Goal: Feedback & Contribution: Leave review/rating

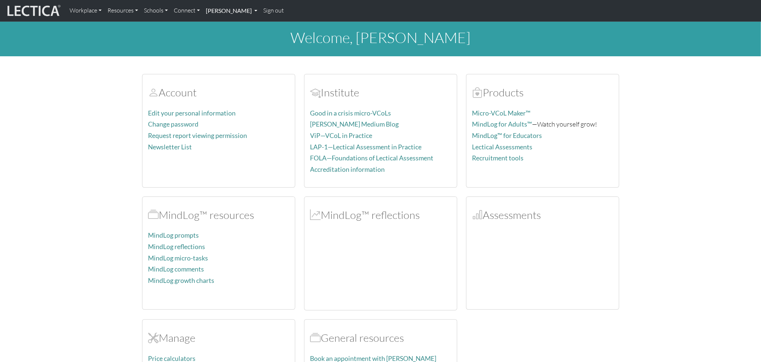
click at [211, 11] on link "[PERSON_NAME]" at bounding box center [231, 10] width 57 height 15
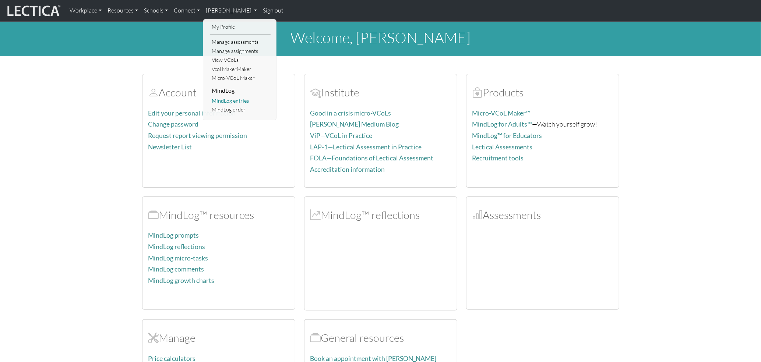
click at [220, 96] on link "MindLog entries" at bounding box center [240, 100] width 61 height 9
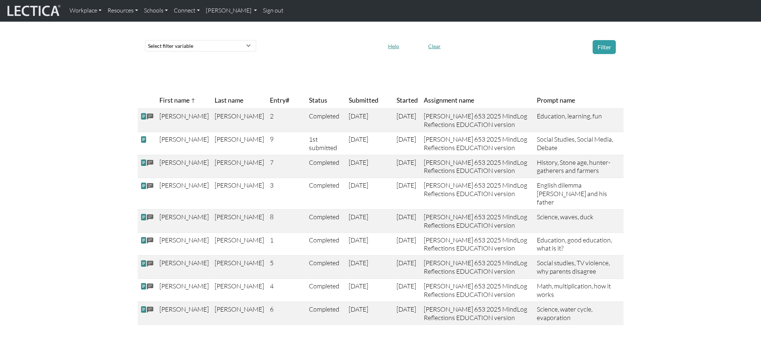
scroll to position [39, 0]
click at [270, 94] on span "Entry#" at bounding box center [286, 99] width 33 height 10
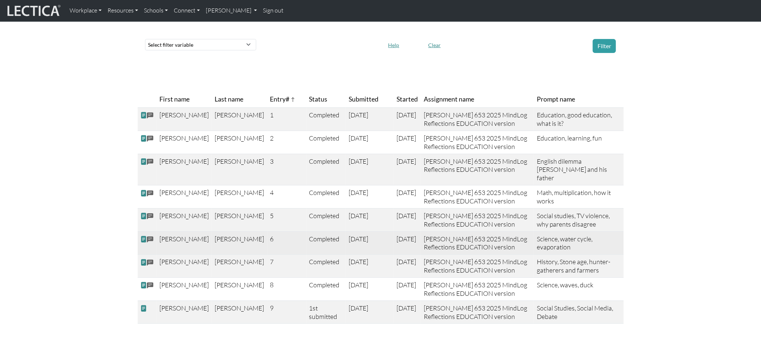
click at [142, 236] on span at bounding box center [144, 240] width 7 height 8
click at [144, 236] on span at bounding box center [144, 240] width 7 height 8
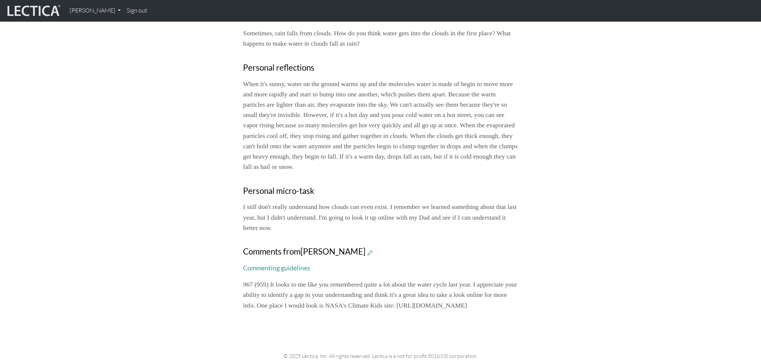
scroll to position [193, 0]
click at [453, 279] on p "967 (959) It looks to me like you remembered quite a lot about the water cycle …" at bounding box center [380, 294] width 275 height 31
click at [368, 249] on icon at bounding box center [370, 252] width 5 height 6
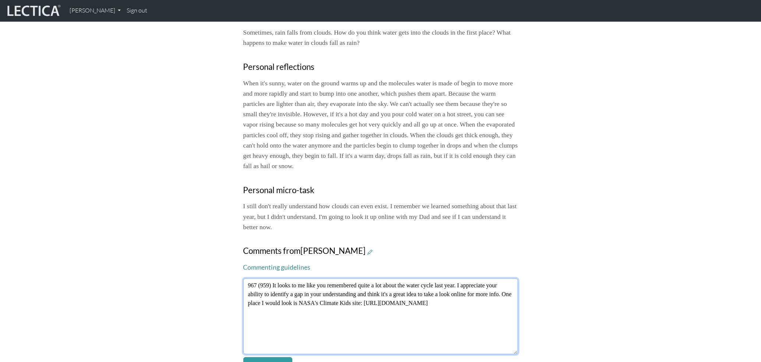
drag, startPoint x: 438, startPoint y: 254, endPoint x: 394, endPoint y: 254, distance: 44.2
click at [438, 279] on textarea "967 (959) It looks to me like you remembered quite a lot about the water cycle …" at bounding box center [380, 317] width 275 height 76
click at [507, 279] on textarea "967 (959) It looks to me like you remembered quite a lot about the water cycle …" at bounding box center [380, 317] width 275 height 76
click at [251, 282] on textarea "967 (959) It looks to me like you remembered quite a lot about the water cycle …" at bounding box center [380, 317] width 275 height 76
click at [292, 280] on textarea "967 (959) It looks to me like you remembered quite a lot about the water cycle …" at bounding box center [380, 317] width 275 height 76
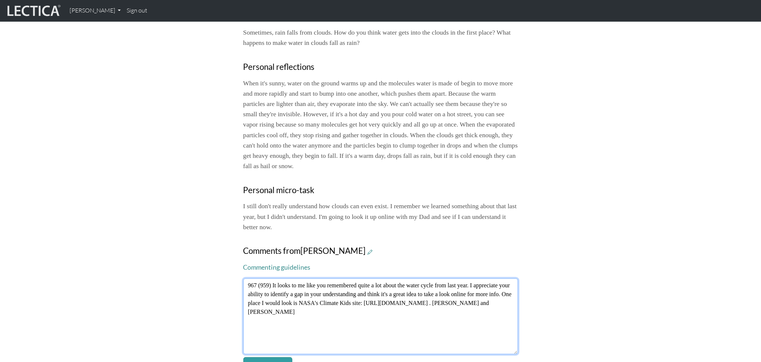
click at [292, 280] on textarea "967 (959) It looks to me like you remembered quite a lot about the water cycle …" at bounding box center [380, 317] width 275 height 76
click at [253, 282] on textarea "967 (959) It looks to me like you remembered quite a lot about the water cycle …" at bounding box center [380, 317] width 275 height 76
click at [292, 280] on textarea "967 (959) It looks to me like you remembered quite a lot about the water cycle …" at bounding box center [380, 317] width 275 height 76
click at [312, 280] on textarea "967 (959) It looks to me like you remembered quite a lot about the water cycle …" at bounding box center [380, 317] width 275 height 76
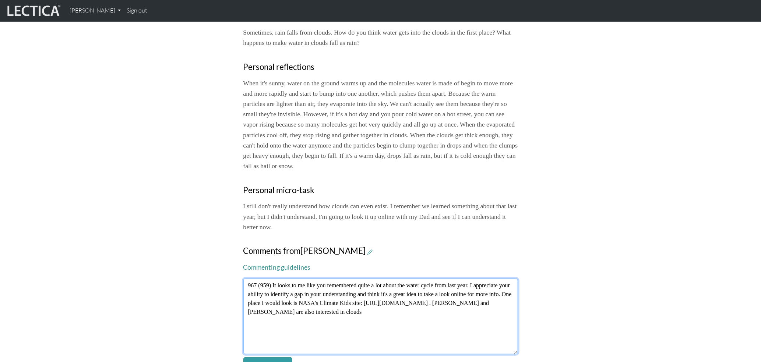
click at [348, 280] on textarea "967 (959) It looks to me like you remembered quite a lot about the water cycle …" at bounding box center [380, 317] width 275 height 76
click at [420, 279] on textarea "967 (959) It looks to me like you remembered quite a lot about the water cycle …" at bounding box center [380, 317] width 275 height 76
click at [248, 288] on textarea "967 (959) It looks to me like you remembered quite a lot about the water cycle …" at bounding box center [380, 317] width 275 height 76
drag, startPoint x: 317, startPoint y: 290, endPoint x: 368, endPoint y: 284, distance: 51.5
click at [317, 290] on textarea "967 (959) It looks to me like you remembered quite a lot about the water cycle …" at bounding box center [380, 317] width 275 height 76
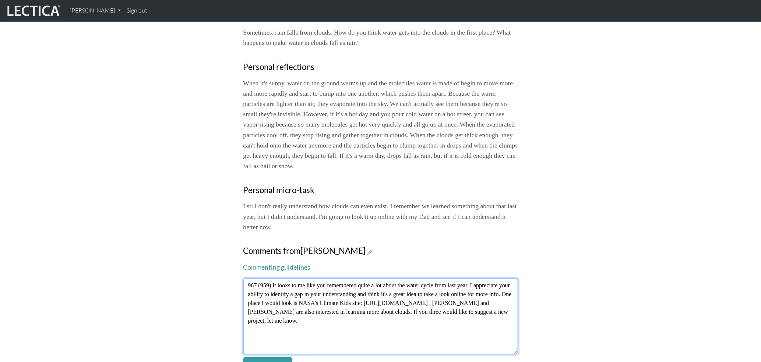
drag, startPoint x: 286, startPoint y: 272, endPoint x: 304, endPoint y: 273, distance: 18.4
click at [304, 279] on textarea "967 (959) It looks to me like you remembered quite a lot about the water cycle …" at bounding box center [380, 317] width 275 height 76
click at [309, 279] on textarea "967 (959) It looks to me like you remembered quite a lot about the water cycle …" at bounding box center [380, 317] width 275 height 76
click at [337, 304] on textarea "967 (959) It looks to me like you remembered quite a lot about the water cycle …" at bounding box center [380, 317] width 275 height 76
type textarea "967 (959) It looks to me like you remembered quite a lot about the water cycle …"
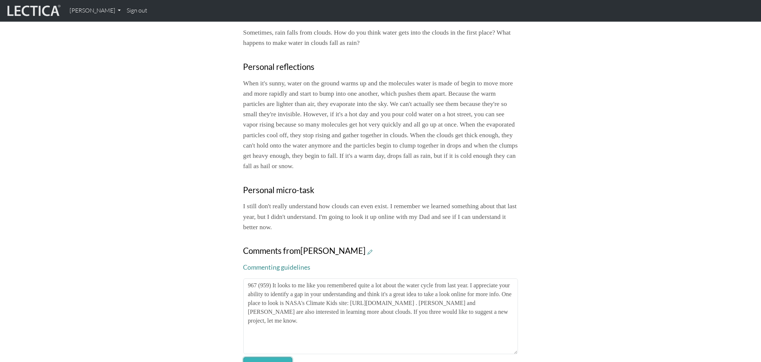
click at [262, 357] on button "Save comments" at bounding box center [267, 364] width 49 height 14
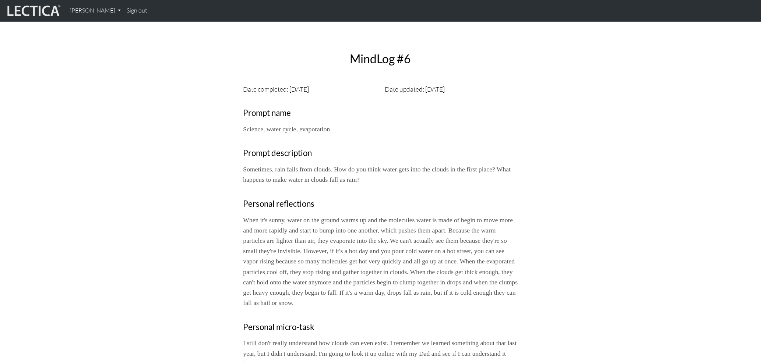
scroll to position [0, 0]
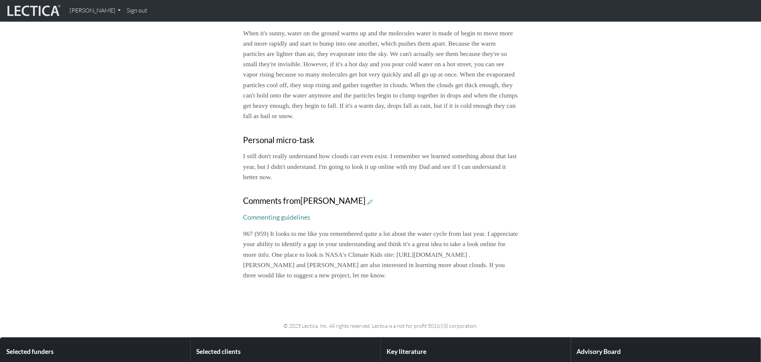
scroll to position [244, 0]
